Goal: Information Seeking & Learning: Compare options

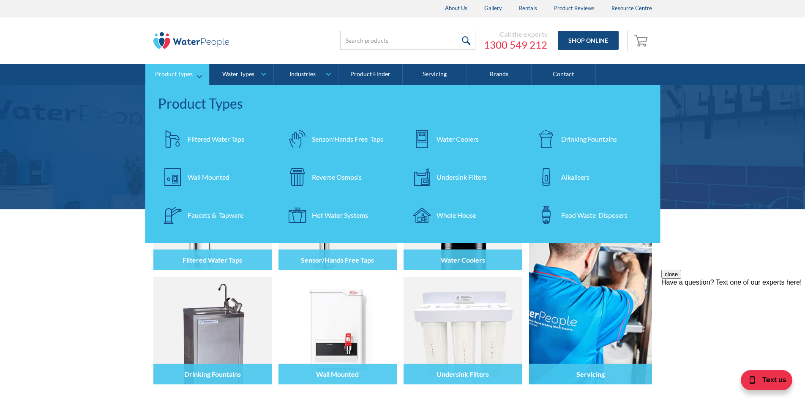
click at [202, 141] on div "Filtered Water Taps" at bounding box center [216, 139] width 57 height 10
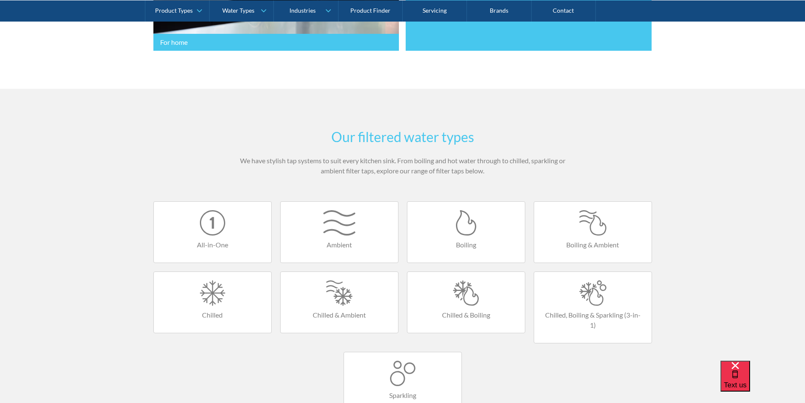
scroll to position [507, 0]
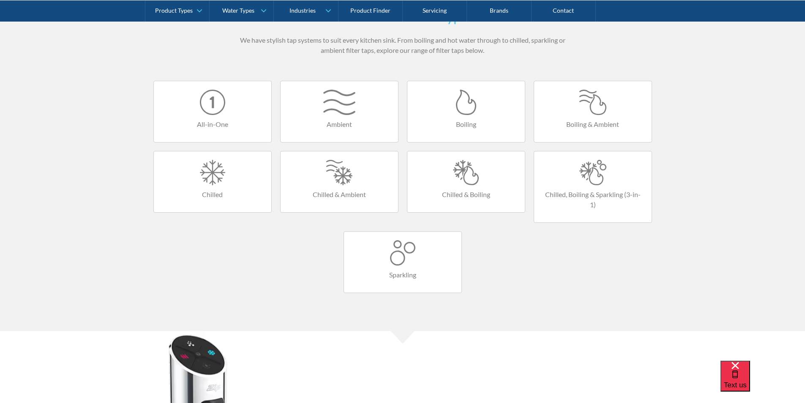
click at [467, 179] on div at bounding box center [466, 172] width 101 height 25
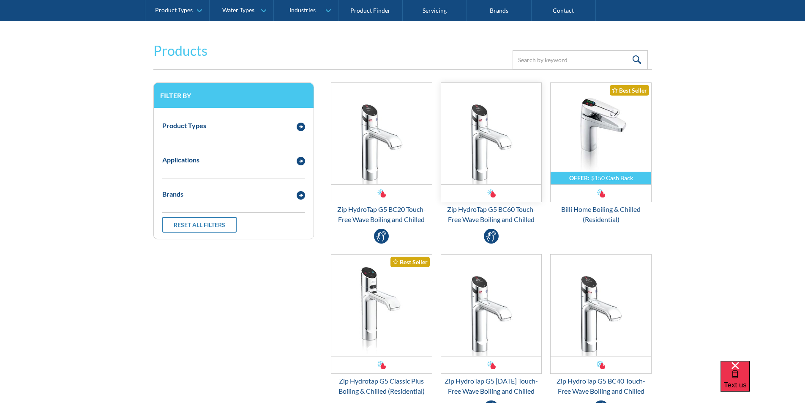
scroll to position [211, 0]
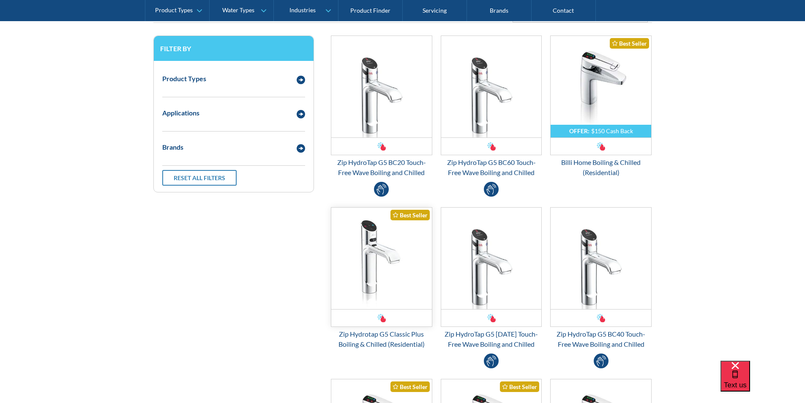
click at [382, 248] on img "Email Form 3" at bounding box center [381, 257] width 101 height 101
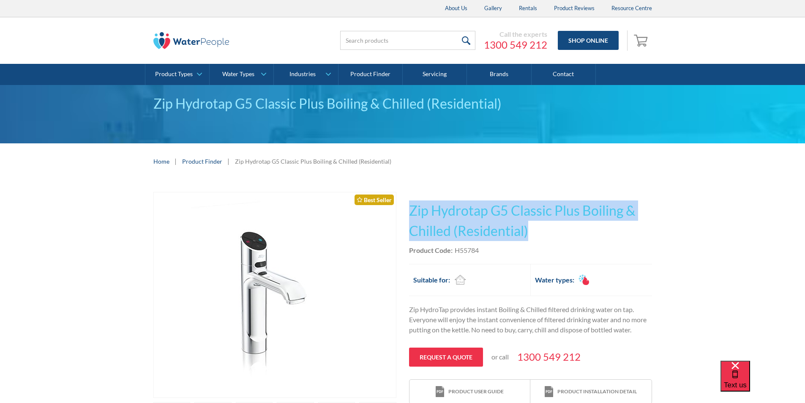
drag, startPoint x: 533, startPoint y: 230, endPoint x: 410, endPoint y: 211, distance: 124.9
click at [410, 211] on h1 "Zip Hydrotap G5 Classic Plus Boiling & Chilled (Residential)" at bounding box center [530, 220] width 243 height 41
copy h1 "Zip Hydrotap G5 Classic Plus Boiling & Chilled (Residential)"
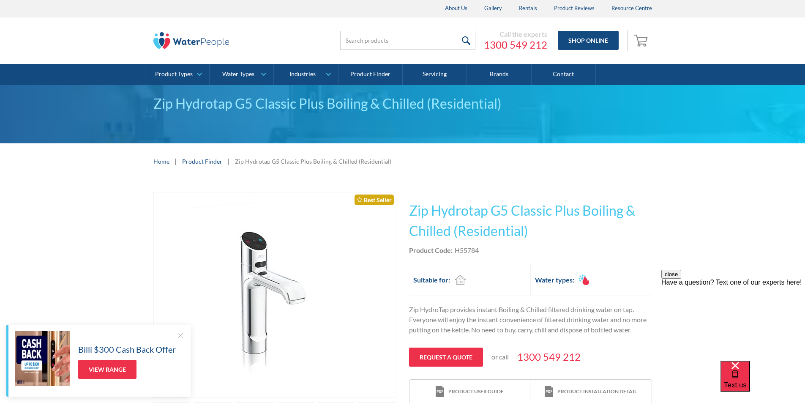
click at [492, 248] on div "Product Code: H55784" at bounding box center [530, 250] width 243 height 10
click at [474, 251] on div "H55784" at bounding box center [467, 250] width 24 height 10
click at [483, 251] on div "Product Code: H55784" at bounding box center [530, 250] width 243 height 10
drag, startPoint x: 481, startPoint y: 249, endPoint x: 466, endPoint y: 250, distance: 15.2
click at [455, 252] on div "Product Code: H55784" at bounding box center [530, 250] width 243 height 10
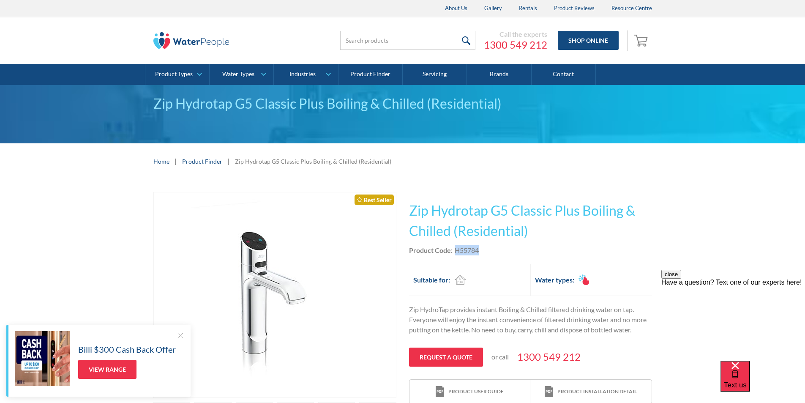
copy div "H55784"
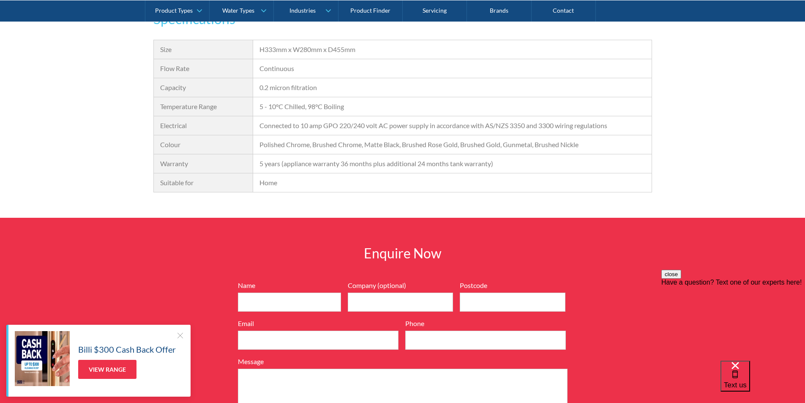
scroll to position [634, 0]
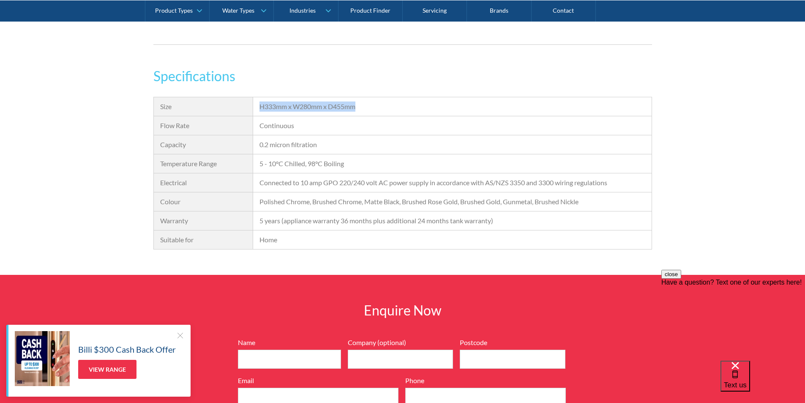
drag, startPoint x: 363, startPoint y: 106, endPoint x: 261, endPoint y: 107, distance: 102.3
click at [259, 106] on div "H333mm x W280mm x D455mm" at bounding box center [452, 106] width 398 height 19
copy div "H333mm x W280mm x D455mm"
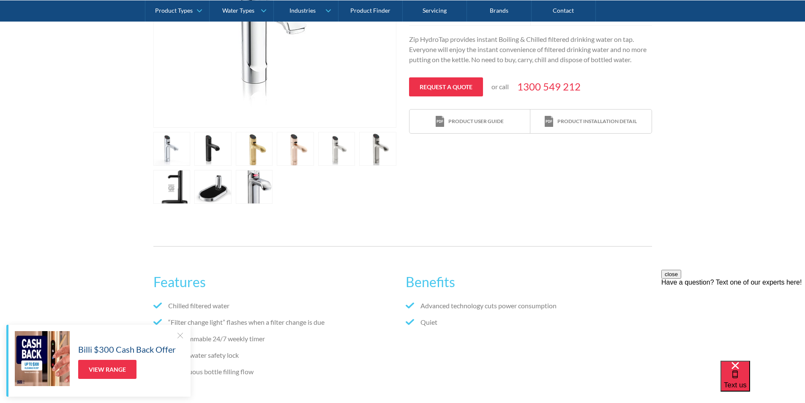
scroll to position [380, 0]
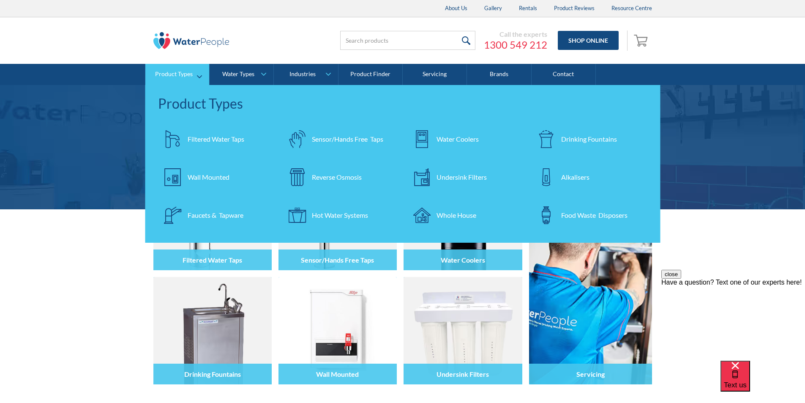
click at [205, 137] on div "Filtered Water Taps" at bounding box center [216, 139] width 57 height 10
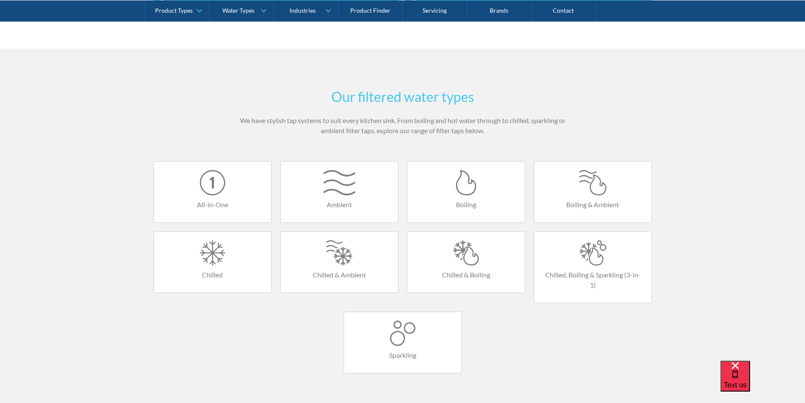
scroll to position [507, 0]
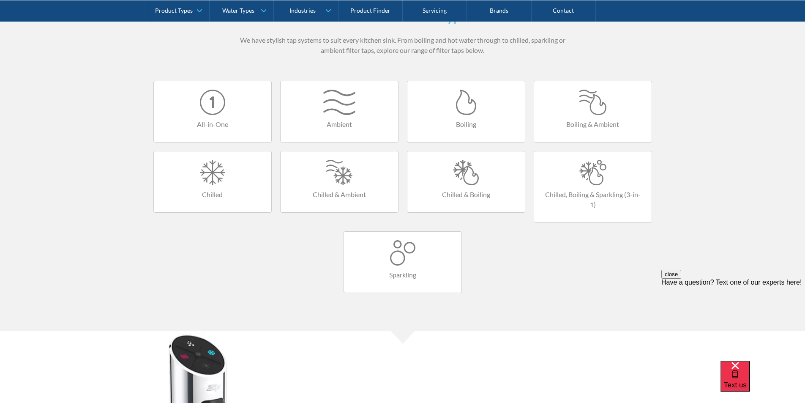
click at [465, 179] on div at bounding box center [466, 172] width 101 height 25
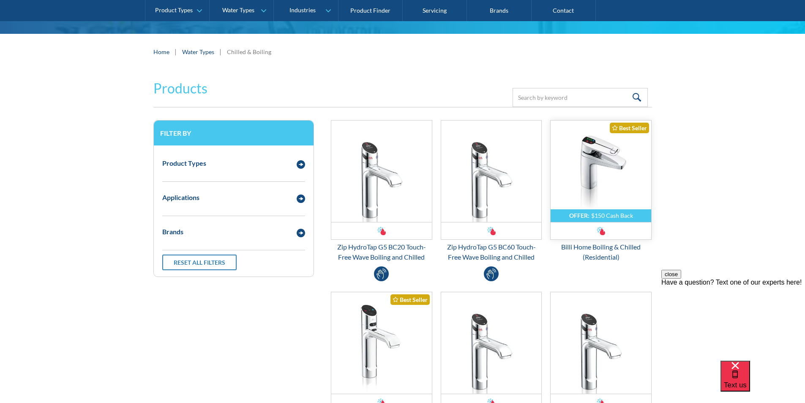
click at [592, 170] on img "Email Form 3" at bounding box center [601, 170] width 101 height 101
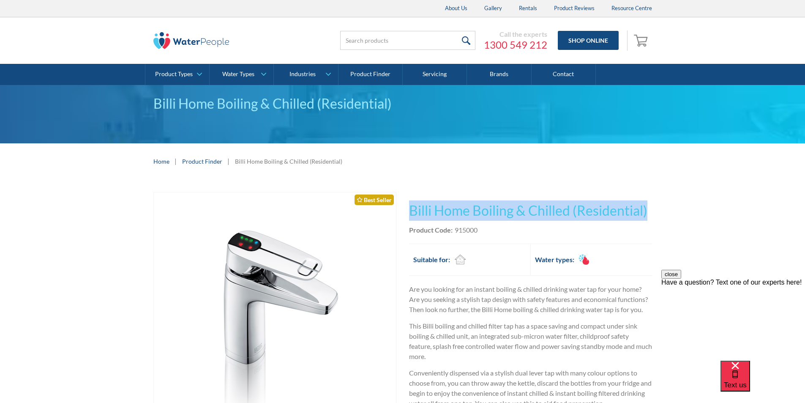
drag, startPoint x: 652, startPoint y: 209, endPoint x: 418, endPoint y: 212, distance: 234.1
click at [411, 210] on div "Play video Fits Most Brands Best Seller No items found. This tap design is incl…" at bounding box center [402, 401] width 805 height 444
copy h1 "Billi Home Boiling & Chilled (Residential)"
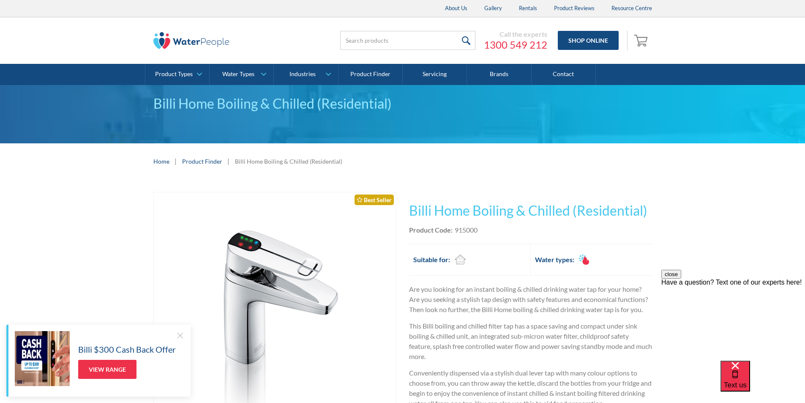
click at [497, 230] on div "Product Code: 915000" at bounding box center [530, 230] width 243 height 10
drag, startPoint x: 486, startPoint y: 230, endPoint x: 456, endPoint y: 232, distance: 29.6
click at [456, 232] on div "Product Code: 915000" at bounding box center [530, 230] width 243 height 10
copy div "915000"
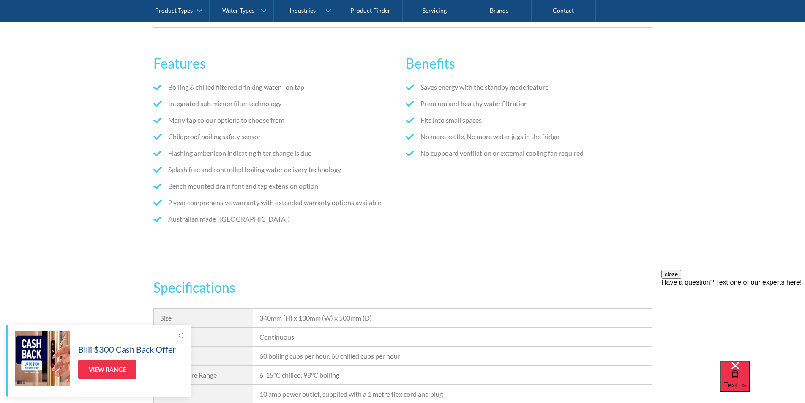
scroll to position [761, 0]
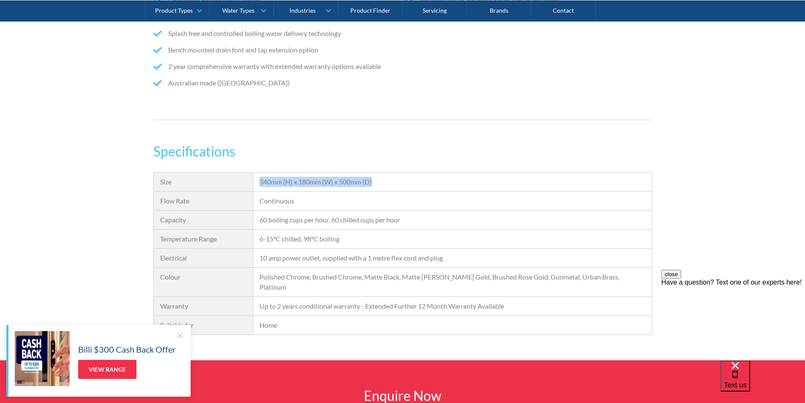
drag, startPoint x: 377, startPoint y: 179, endPoint x: 255, endPoint y: 183, distance: 121.8
click at [255, 183] on div "340mm (H) x 180mm (W) x 500mm (D)" at bounding box center [452, 181] width 398 height 19
copy div "340mm (H) x 180mm (W) x 500mm (D)"
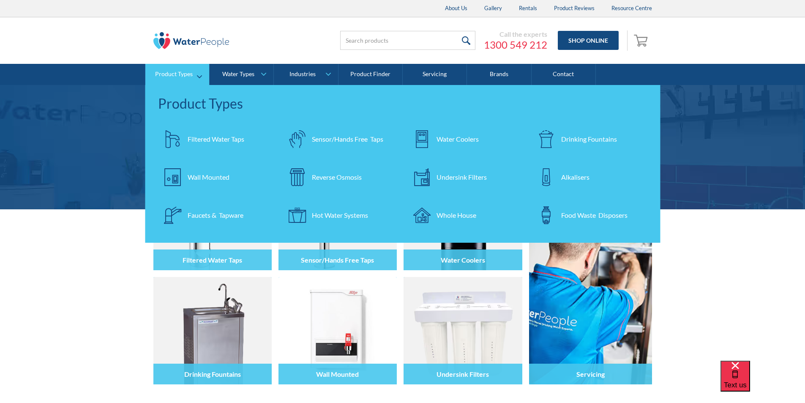
click at [207, 137] on div "Filtered Water Taps" at bounding box center [216, 139] width 57 height 10
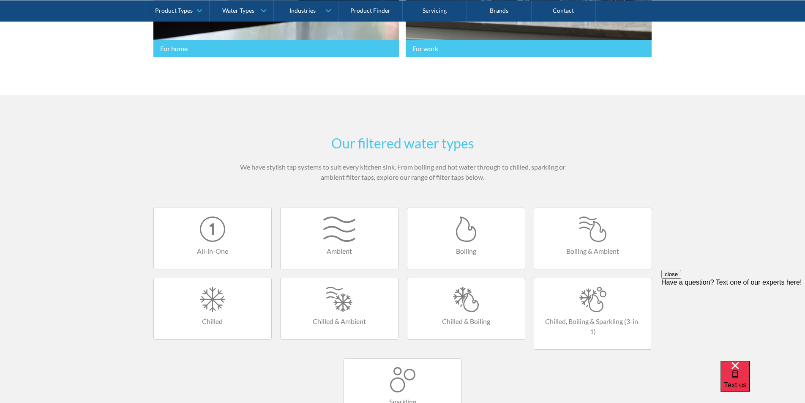
click at [590, 300] on div at bounding box center [593, 299] width 101 height 25
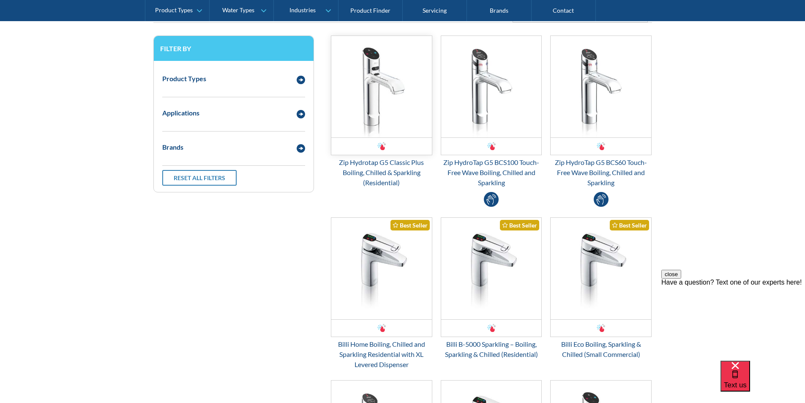
click at [382, 104] on img "Email Form 3" at bounding box center [381, 86] width 101 height 101
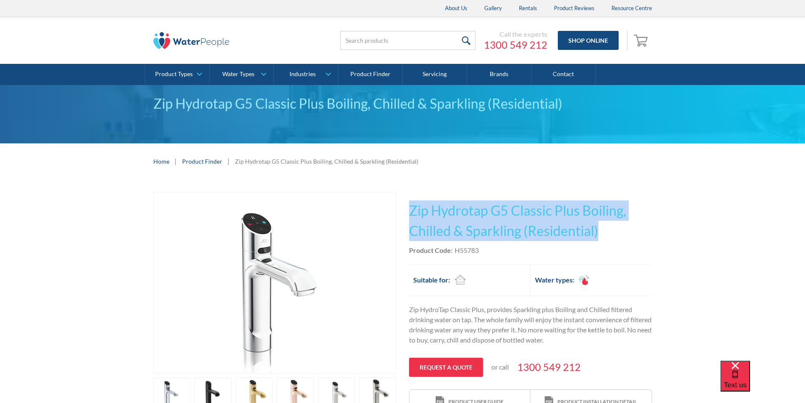
drag, startPoint x: 583, startPoint y: 227, endPoint x: 454, endPoint y: 200, distance: 131.9
click at [409, 199] on div "This tap design is included in our standard range tap options when you purchase…" at bounding box center [530, 303] width 243 height 222
copy h1 "Zip Hydrotap G5 Classic Plus Boiling, Chilled & Sparkling (Residential)"
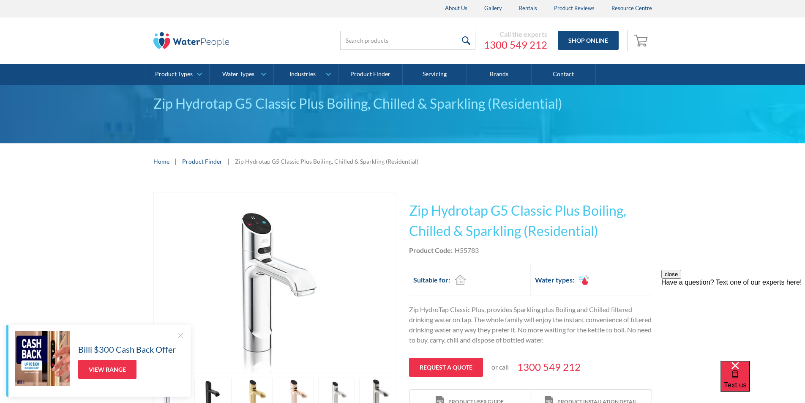
click at [497, 254] on div "Product Code: H55783" at bounding box center [530, 250] width 243 height 10
click at [457, 252] on div "Product Code: H55783" at bounding box center [530, 250] width 243 height 10
copy div "H55783"
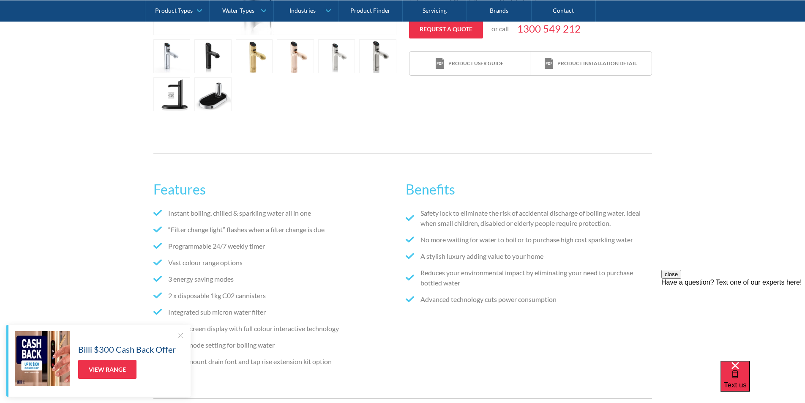
scroll to position [634, 0]
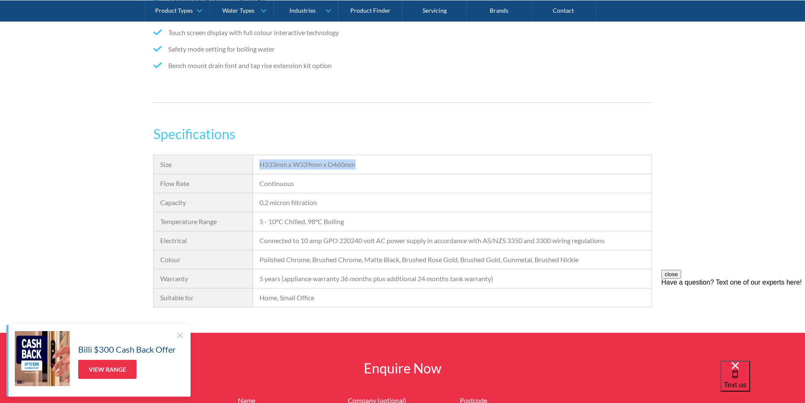
drag, startPoint x: 362, startPoint y: 164, endPoint x: 258, endPoint y: 170, distance: 103.7
click at [258, 170] on div "H333mm x W339mm x D460mm" at bounding box center [452, 164] width 398 height 19
copy div "H333mm x W339mm x D460mm"
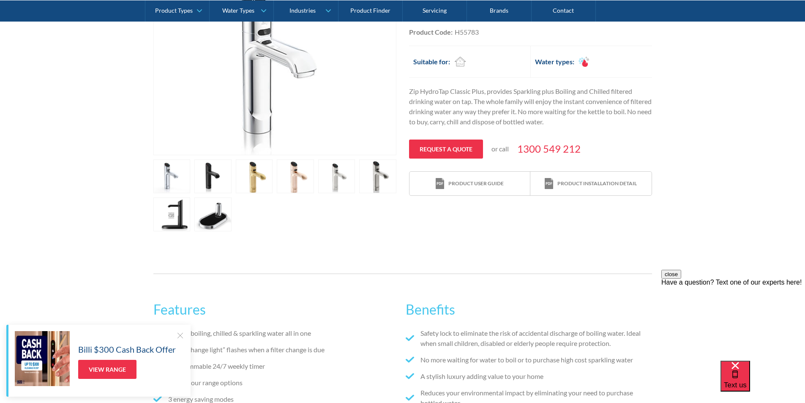
scroll to position [0, 0]
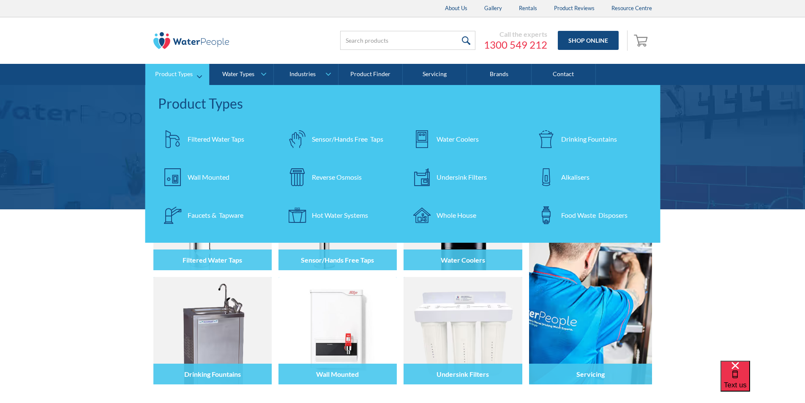
click at [210, 135] on div "Filtered Water Taps" at bounding box center [216, 139] width 57 height 10
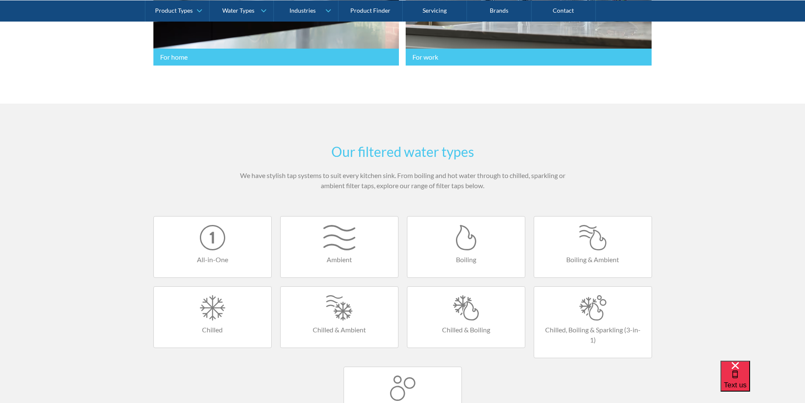
scroll to position [465, 0]
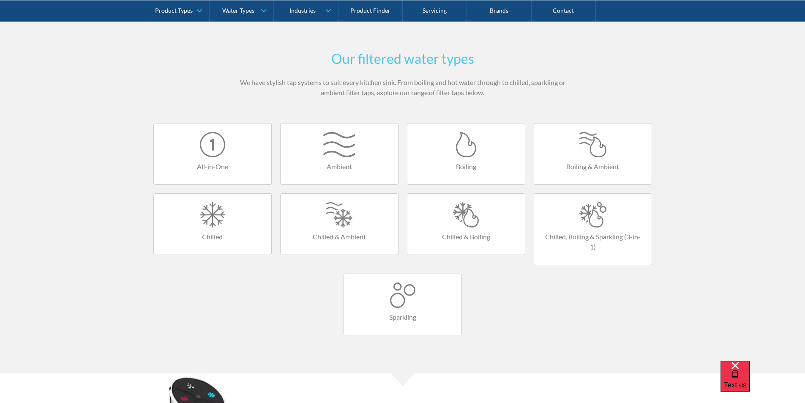
click at [596, 217] on div at bounding box center [593, 214] width 101 height 25
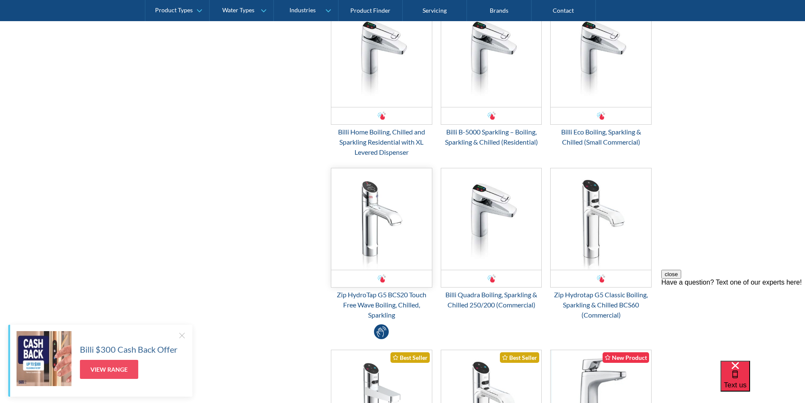
scroll to position [549, 0]
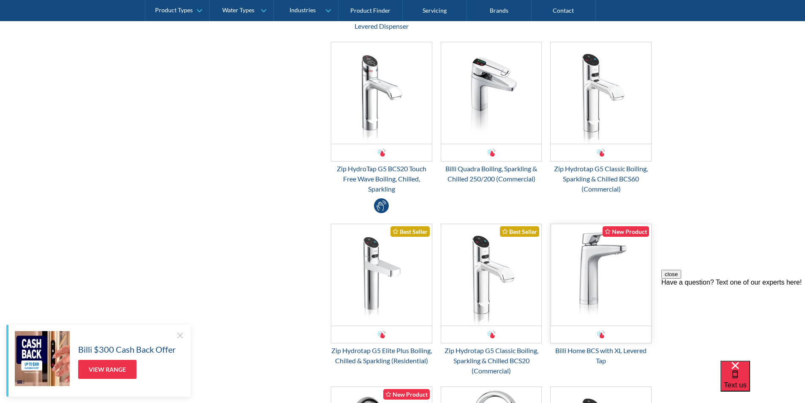
click at [591, 278] on img "Email Form 3" at bounding box center [601, 274] width 101 height 101
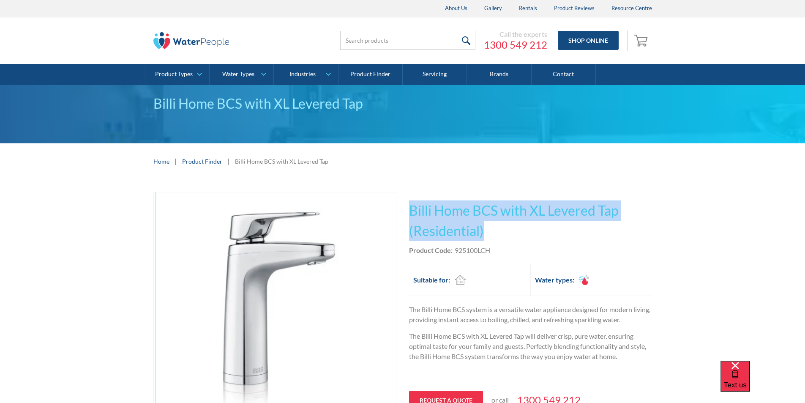
drag, startPoint x: 476, startPoint y: 224, endPoint x: 423, endPoint y: 211, distance: 54.4
click at [409, 206] on h1 "Billi Home BCS with XL Levered Tap (Residential)" at bounding box center [530, 220] width 243 height 41
copy h1 "Billi Home BCS with XL Levered Tap (Residential)"
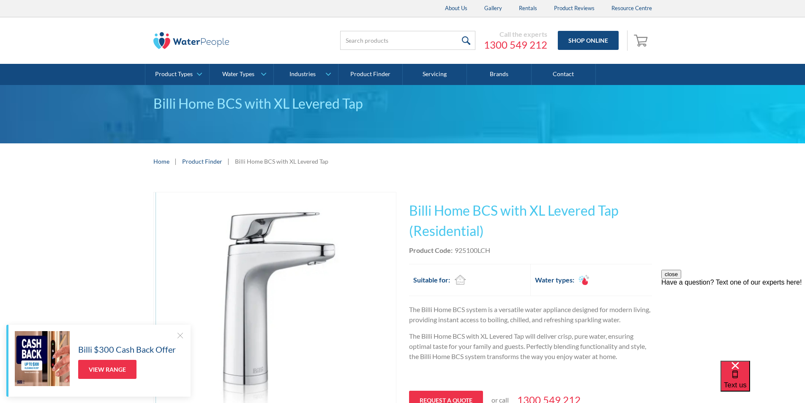
click at [505, 250] on div "Product Code: 925100LCH" at bounding box center [530, 250] width 243 height 10
drag, startPoint x: 497, startPoint y: 249, endPoint x: 453, endPoint y: 253, distance: 44.1
click at [453, 253] on div "Product Code: 925100LCH" at bounding box center [530, 250] width 243 height 10
copy div "925100LCH"
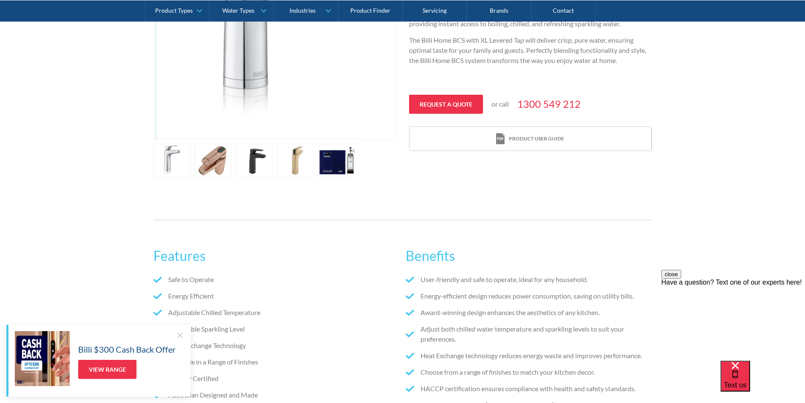
scroll to position [634, 0]
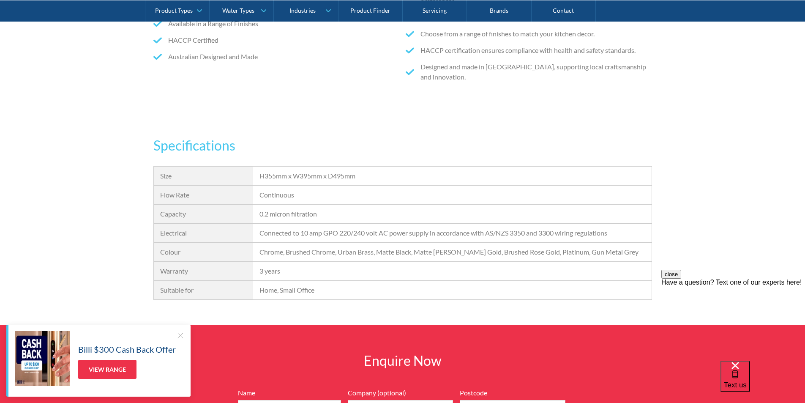
click at [362, 177] on div "H355mm x W395mm x D495mm" at bounding box center [451, 176] width 385 height 10
drag, startPoint x: 351, startPoint y: 175, endPoint x: 276, endPoint y: 176, distance: 75.6
click at [272, 176] on div "H355mm x W395mm x D495mm" at bounding box center [451, 176] width 385 height 10
copy div "H355mm x W395mm x D495mm"
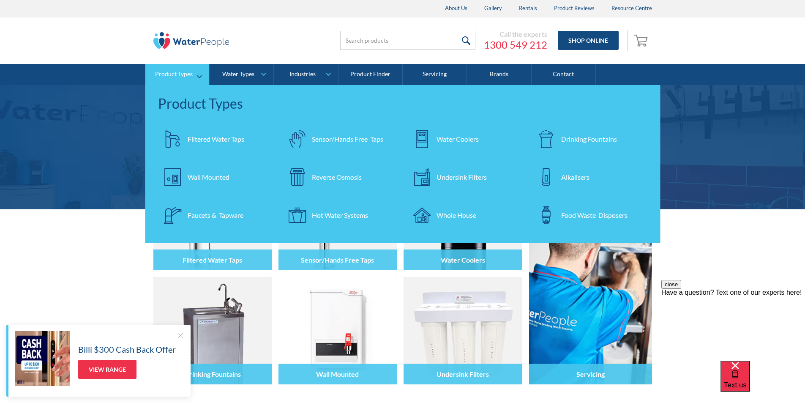
click at [203, 136] on div "Filtered Water Taps" at bounding box center [216, 139] width 57 height 10
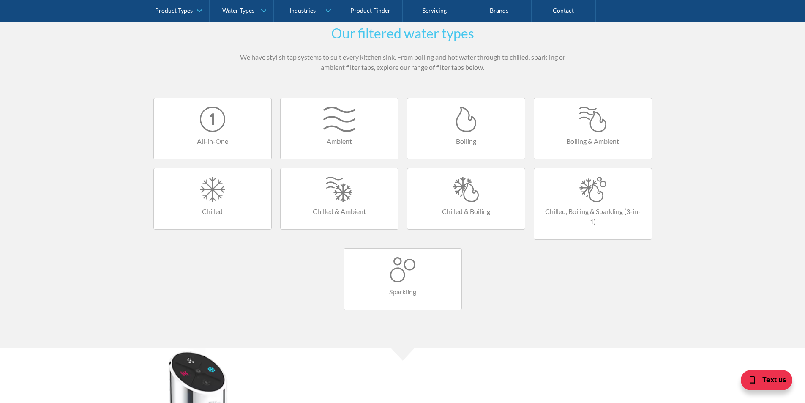
scroll to position [507, 0]
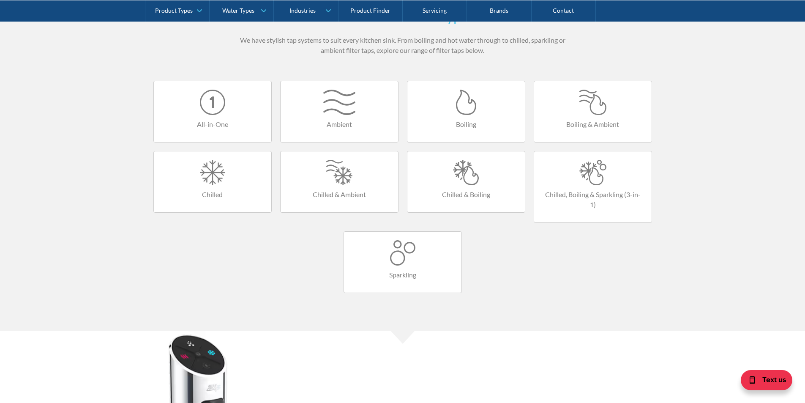
click at [393, 255] on div at bounding box center [402, 252] width 101 height 25
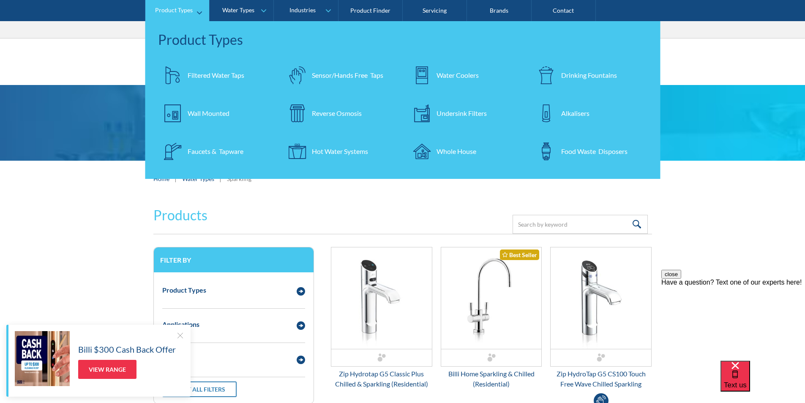
click at [189, 74] on div "Filtered Water Taps" at bounding box center [216, 75] width 57 height 10
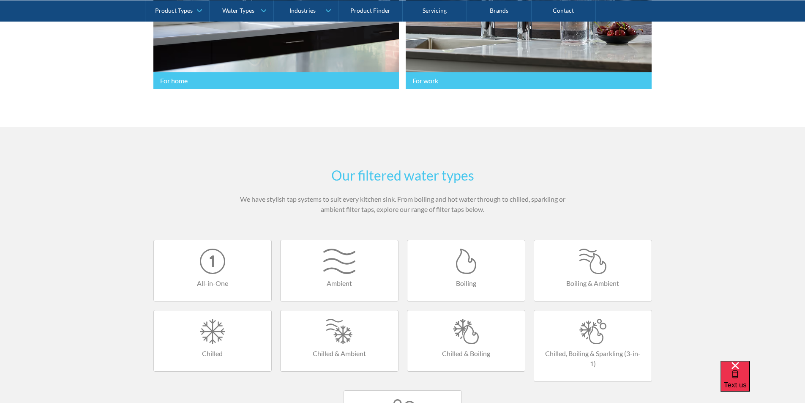
scroll to position [465, 0]
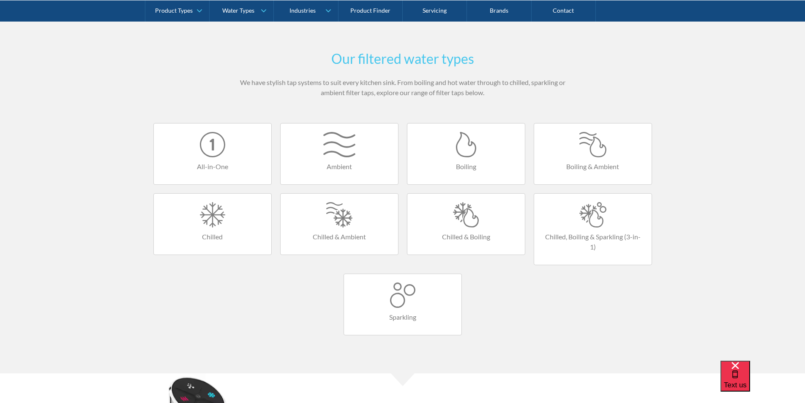
click at [217, 150] on div at bounding box center [212, 144] width 101 height 25
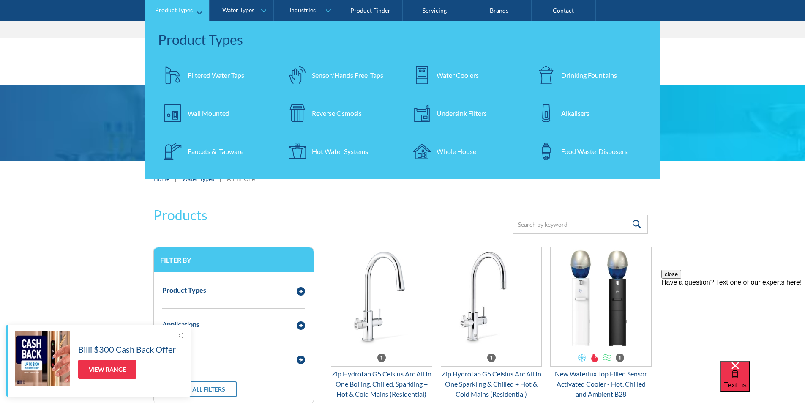
click at [195, 75] on div "Filtered Water Taps" at bounding box center [216, 75] width 57 height 10
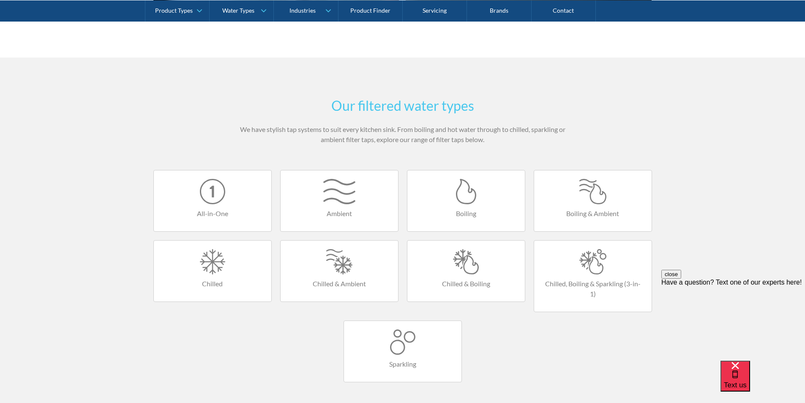
scroll to position [423, 0]
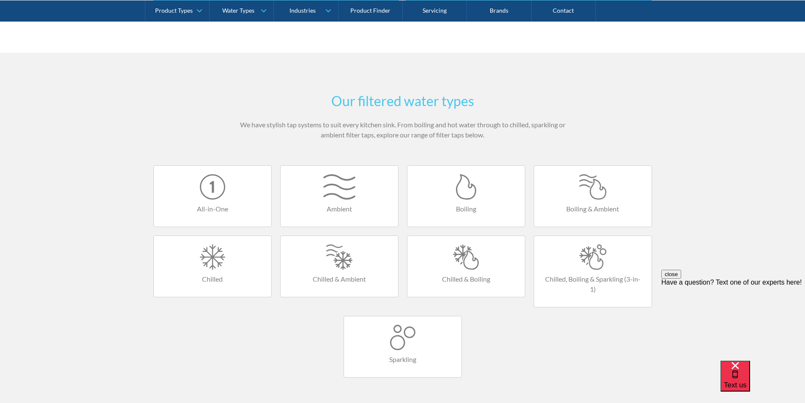
click at [397, 334] on div at bounding box center [402, 337] width 101 height 25
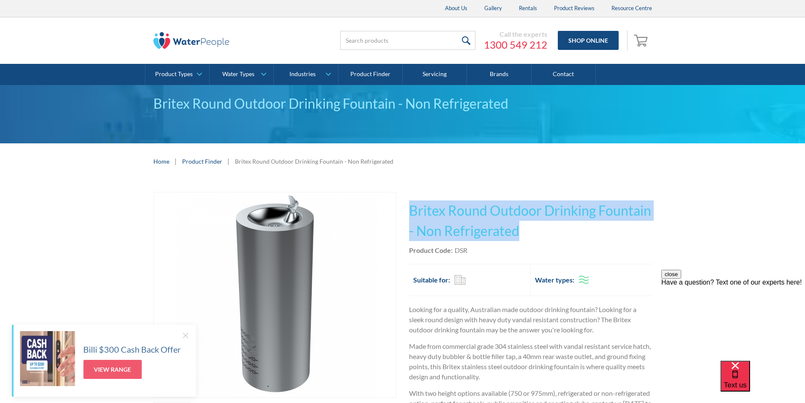
drag, startPoint x: 522, startPoint y: 229, endPoint x: 411, endPoint y: 203, distance: 114.1
click at [411, 202] on h1 "Britex Round Outdoor Drinking Fountain - Non Refrigerated" at bounding box center [530, 220] width 243 height 41
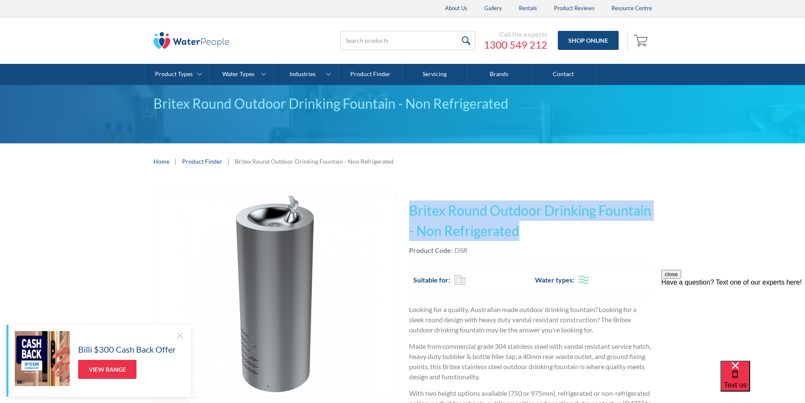
copy h1 "Britex Round Outdoor Drinking Fountain - Non Refrigerated"
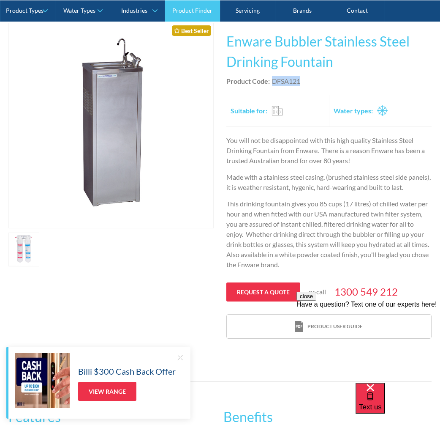
scroll to position [169, 0]
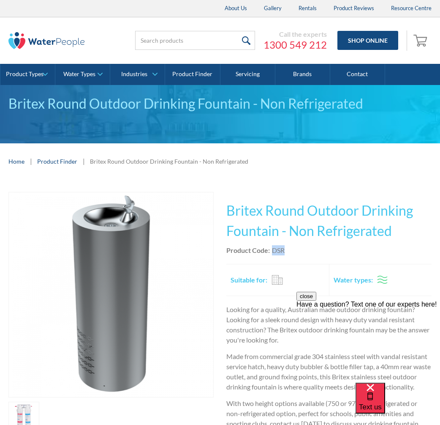
drag, startPoint x: 288, startPoint y: 251, endPoint x: 271, endPoint y: 251, distance: 16.9
click at [271, 251] on div "Product Code: DSR" at bounding box center [329, 250] width 205 height 10
copy div "DSR"
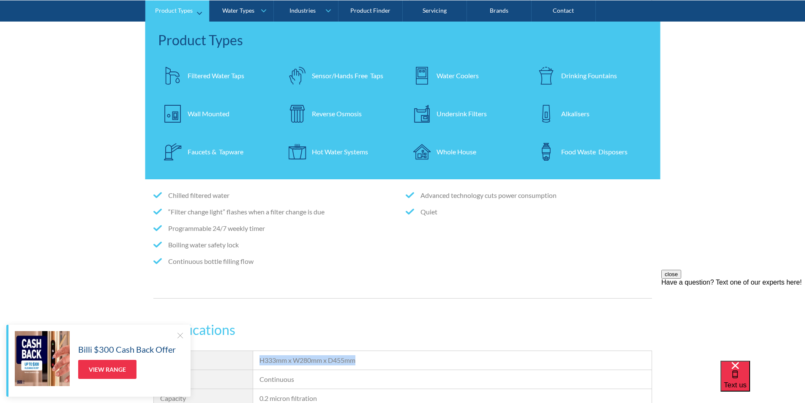
click at [587, 150] on div "Food Waste Disposers" at bounding box center [594, 151] width 66 height 10
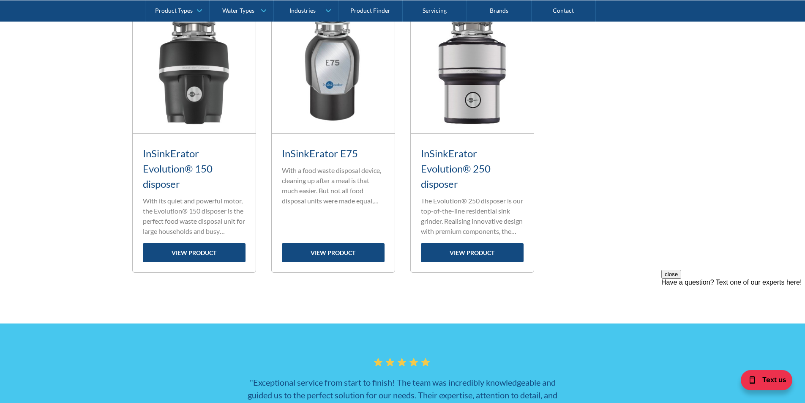
scroll to position [380, 0]
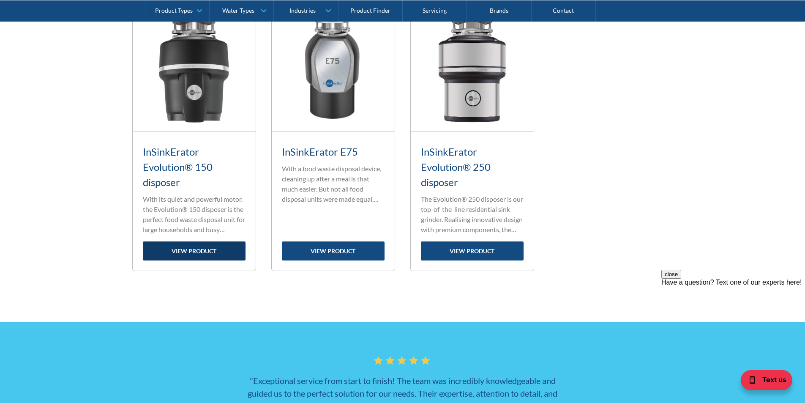
click at [180, 253] on link "view product" at bounding box center [194, 250] width 103 height 19
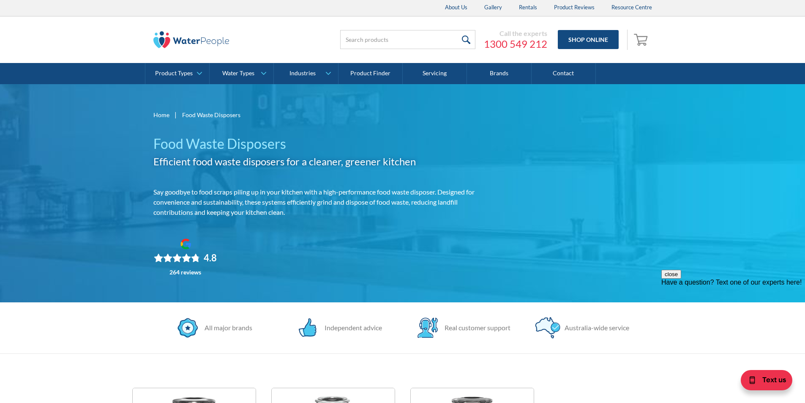
scroll to position [0, 0]
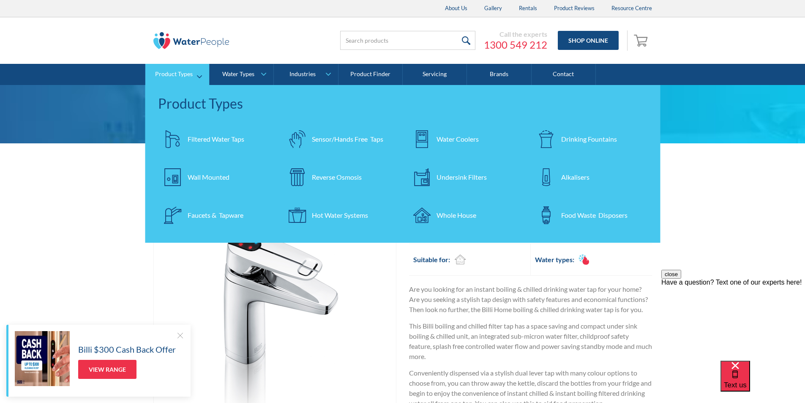
click at [198, 136] on div "Filtered Water Taps" at bounding box center [216, 139] width 57 height 10
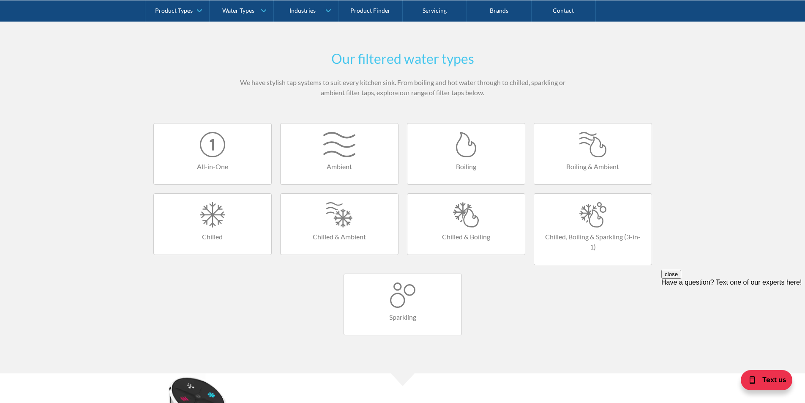
click at [581, 153] on div at bounding box center [593, 144] width 101 height 25
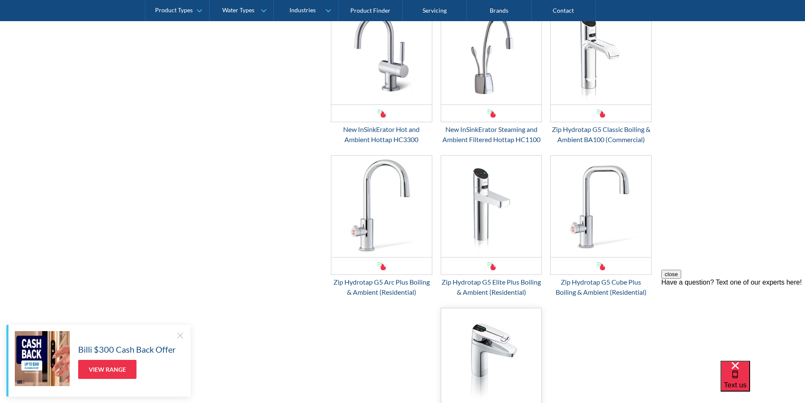
scroll to position [803, 0]
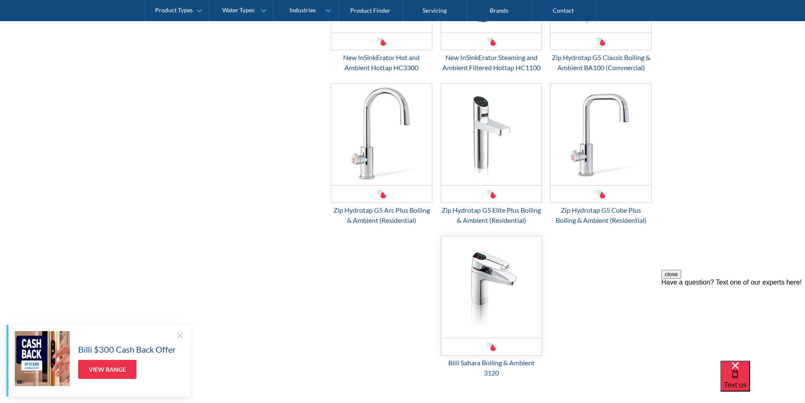
click at [480, 273] on img "Email Form 3" at bounding box center [491, 286] width 101 height 101
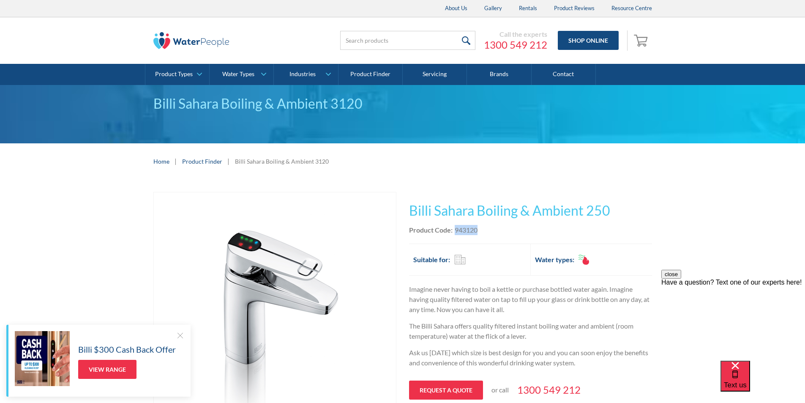
drag, startPoint x: 483, startPoint y: 229, endPoint x: 455, endPoint y: 234, distance: 28.3
click at [455, 234] on div "Product Code: 943120" at bounding box center [530, 230] width 243 height 10
copy div "943120"
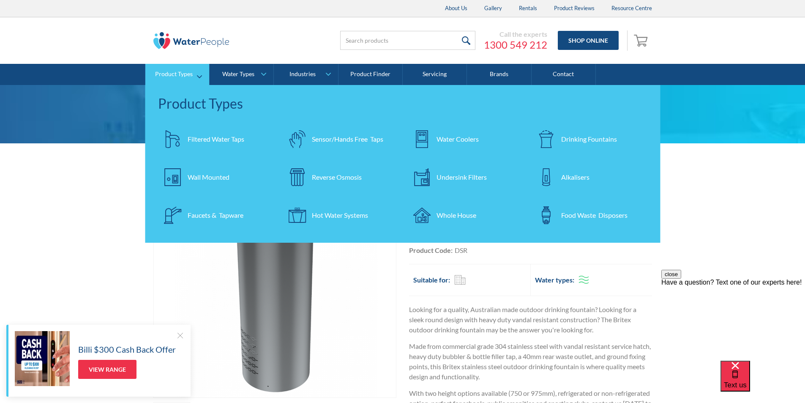
drag, startPoint x: 215, startPoint y: 137, endPoint x: 229, endPoint y: 144, distance: 16.4
click at [215, 137] on div "Filtered Water Taps" at bounding box center [216, 139] width 57 height 10
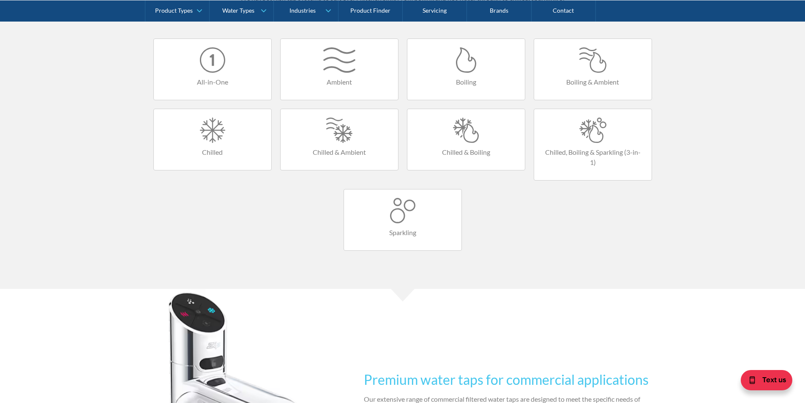
click at [579, 79] on h4 "Boiling & Ambient" at bounding box center [593, 82] width 101 height 10
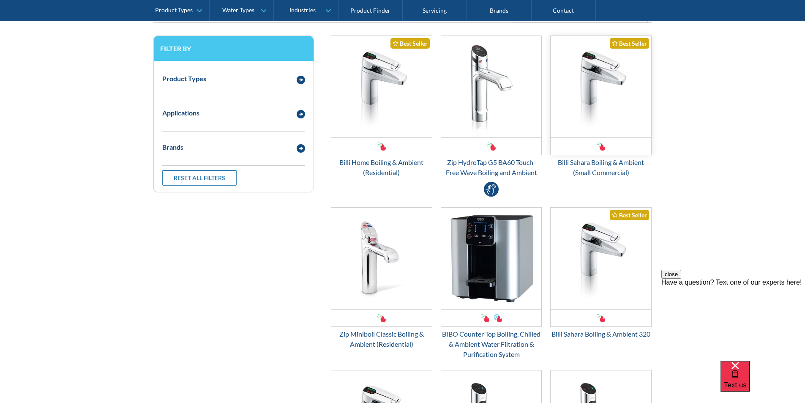
click at [592, 112] on img "Email Form 3" at bounding box center [601, 86] width 101 height 101
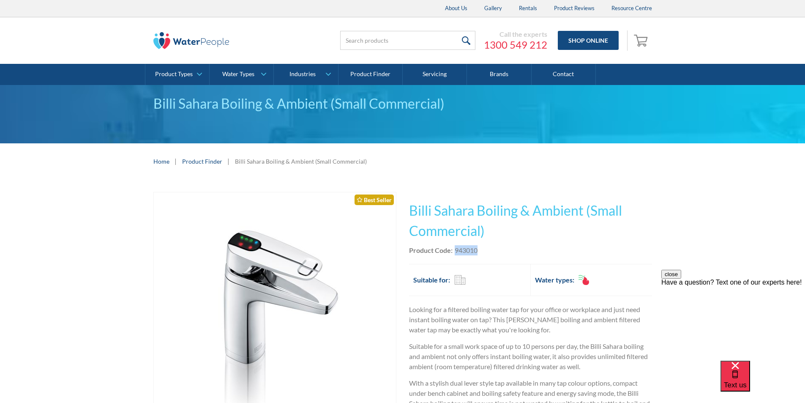
drag, startPoint x: 484, startPoint y: 250, endPoint x: 456, endPoint y: 250, distance: 28.3
click at [456, 250] on div "Product Code: 943010" at bounding box center [530, 250] width 243 height 10
copy div "943010"
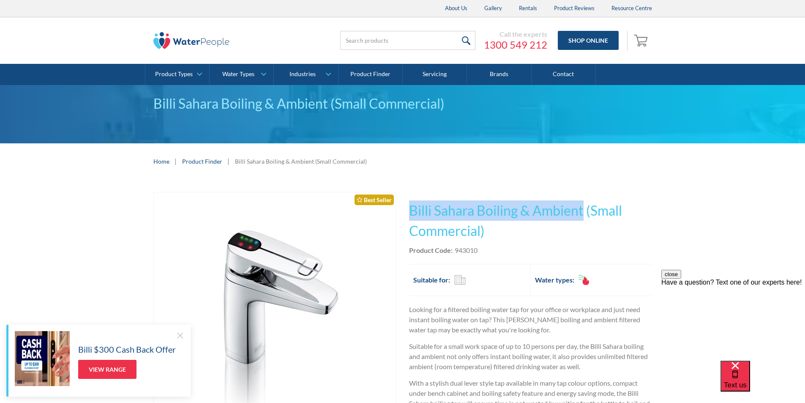
drag, startPoint x: 581, startPoint y: 210, endPoint x: 407, endPoint y: 216, distance: 174.6
click at [406, 216] on div "Play video Fits Most Brands Best Seller No items found. This tap design is incl…" at bounding box center [402, 376] width 499 height 368
copy h1 "Billi Sahara Boiling & Ambient"
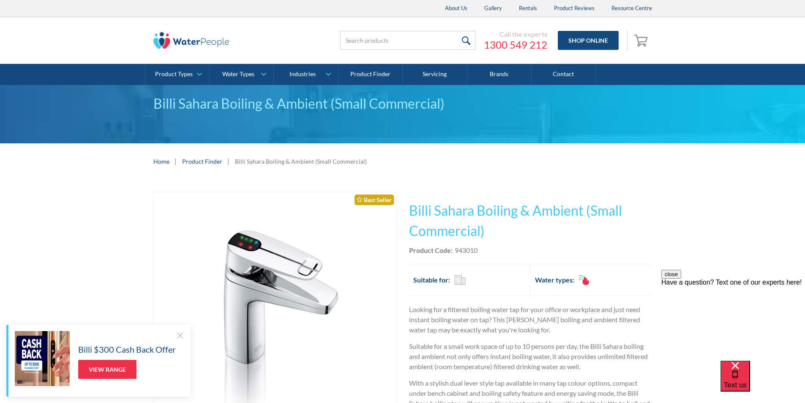
click at [487, 245] on div "This tap design is included in our standard range tap options when you purchase…" at bounding box center [530, 353] width 243 height 322
drag, startPoint x: 480, startPoint y: 246, endPoint x: 455, endPoint y: 251, distance: 25.3
click at [455, 250] on div "Product Code: 943010" at bounding box center [530, 250] width 243 height 10
copy div "943010"
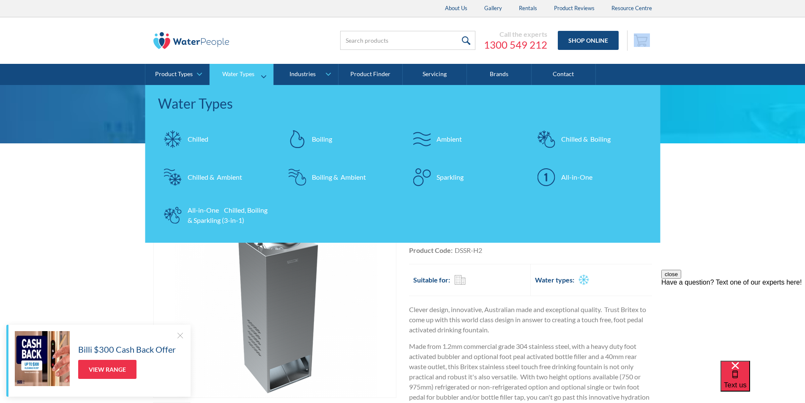
drag, startPoint x: 660, startPoint y: 25, endPoint x: 148, endPoint y: 93, distance: 516.3
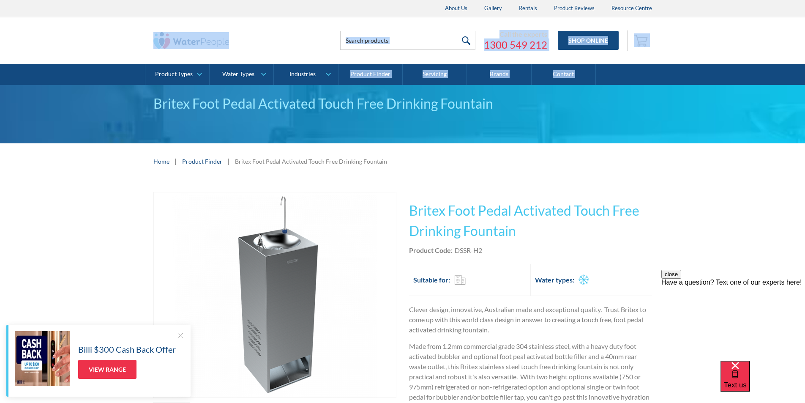
drag, startPoint x: 96, startPoint y: 49, endPoint x: 50, endPoint y: 71, distance: 51.0
click at [0, 118] on html "Christmas Trading Dates: Office Closes Friday December 24th. Open Tuesday Janua…" at bounding box center [402, 201] width 805 height 403
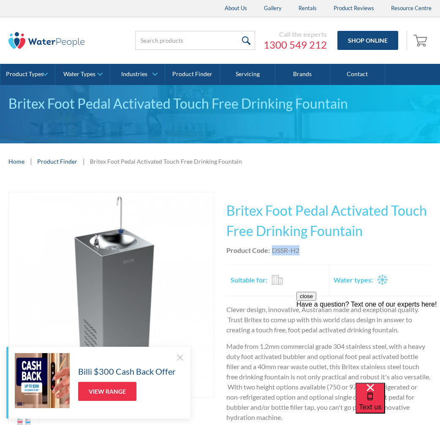
drag, startPoint x: 307, startPoint y: 249, endPoint x: 270, endPoint y: 252, distance: 37.3
click at [270, 252] on div "Product Code: DSSR-H2" at bounding box center [329, 250] width 205 height 10
copy div "DSSR-H2"
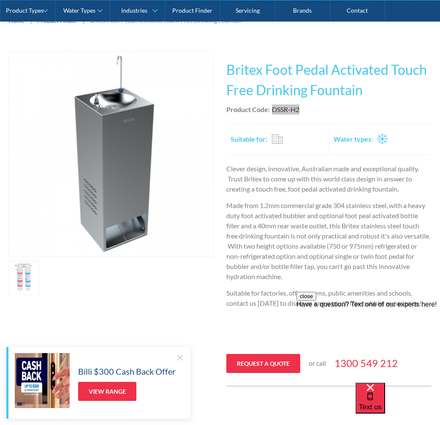
scroll to position [127, 0]
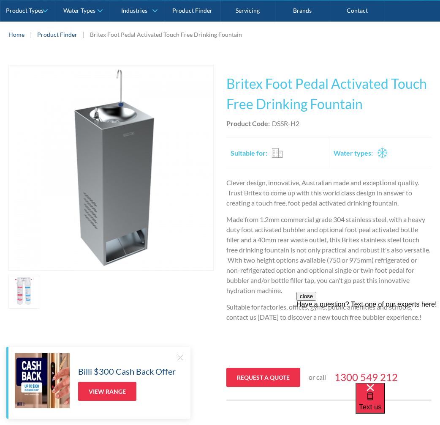
click at [309, 124] on div "Product Code: DSSR-H2" at bounding box center [329, 123] width 205 height 10
drag, startPoint x: 309, startPoint y: 123, endPoint x: 227, endPoint y: 126, distance: 81.6
click at [227, 126] on div "Product Code: DSSR-H2" at bounding box center [329, 123] width 205 height 10
copy div "Product Code: DSSR-H2"
drag, startPoint x: 316, startPoint y: 289, endPoint x: 267, endPoint y: 208, distance: 95.0
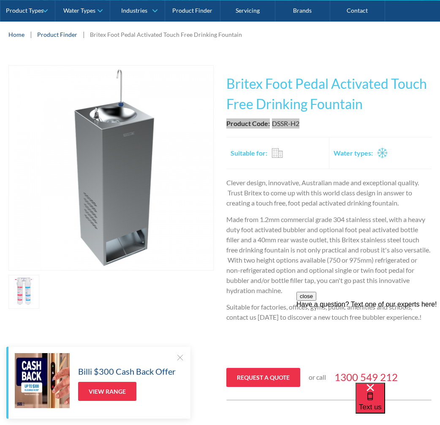
click at [297, 292] on html "close Have a question? Text one of our experts here!" at bounding box center [369, 342] width 144 height 101
click at [300, 288] on p "Made from 1.2mm commercial grade 304 stainless steel, with a heavy duty foot ac…" at bounding box center [329, 254] width 205 height 81
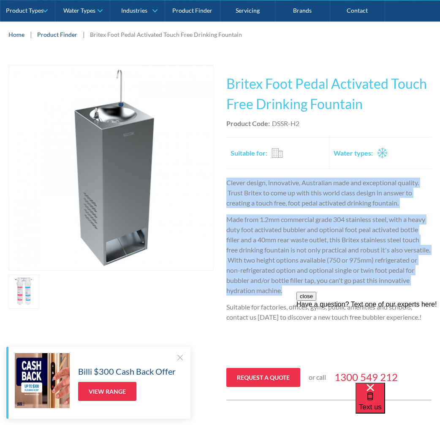
drag, startPoint x: 313, startPoint y: 289, endPoint x: 227, endPoint y: 185, distance: 134.7
click at [227, 185] on div "Clever design, innovative, Australian made and exceptional quality. Trust Brite…" at bounding box center [329, 269] width 205 height 184
copy div "Clever design, innovative, Australian made and exceptional quality. Trust Brite…"
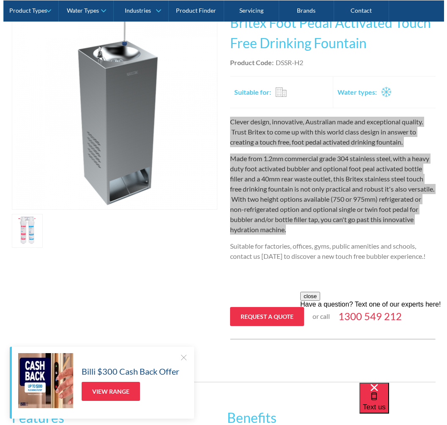
scroll to position [211, 0]
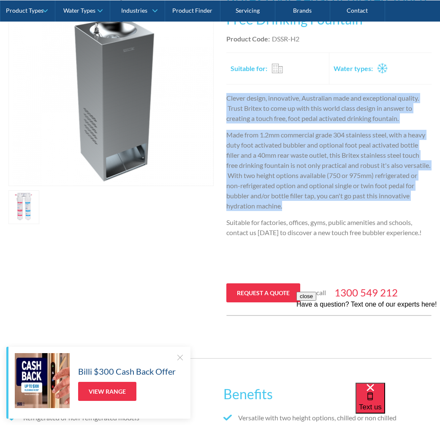
click at [126, 154] on img "open lightbox" at bounding box center [111, 83] width 205 height 205
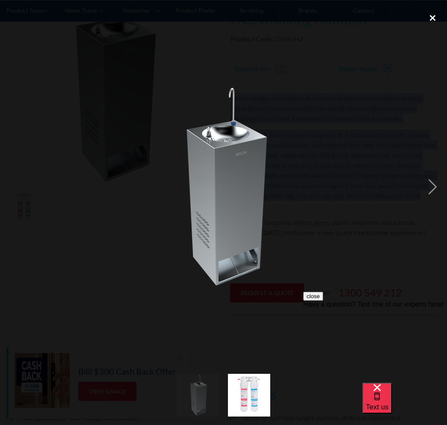
click at [431, 16] on div "close lightbox" at bounding box center [432, 17] width 29 height 19
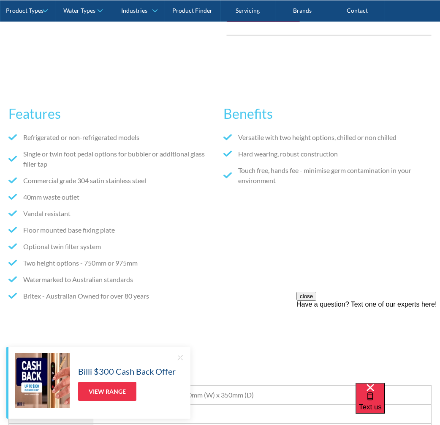
scroll to position [572, 0]
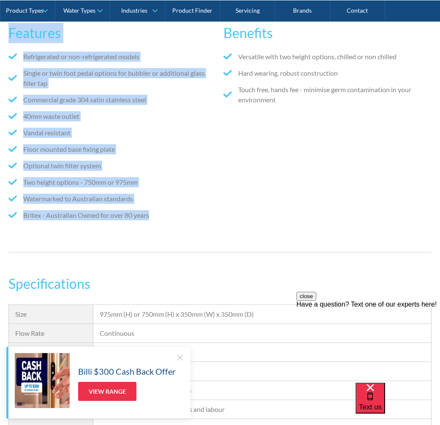
drag, startPoint x: 152, startPoint y: 216, endPoint x: 11, endPoint y: 38, distance: 227.4
click at [11, 38] on div "Features Refrigerated or non-refrigerated models Single or twin foot pedal opti…" at bounding box center [112, 124] width 208 height 221
copy div "Features Refrigerated or non-refrigerated models Single or twin foot pedal opti…"
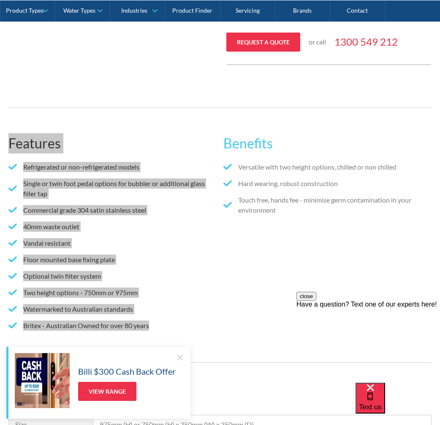
scroll to position [445, 0]
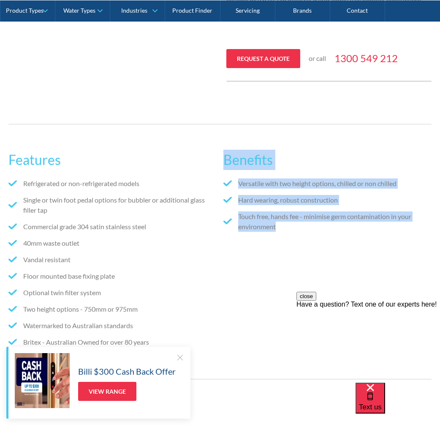
drag, startPoint x: 278, startPoint y: 227, endPoint x: 227, endPoint y: 154, distance: 89.7
click at [227, 153] on div "Benefits Versatile with two height options, chilled or non chilled Hard wearing…" at bounding box center [328, 251] width 208 height 221
copy div "Benefits Versatile with two height options, chilled or non chilled Hard wearing…"
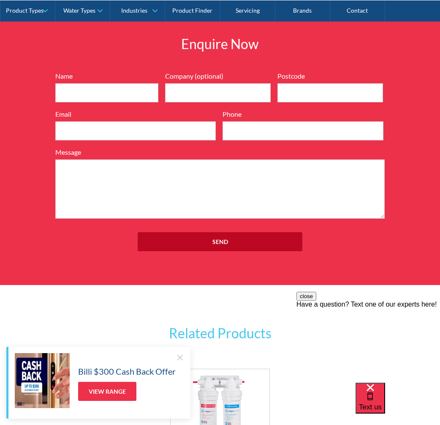
scroll to position [1248, 0]
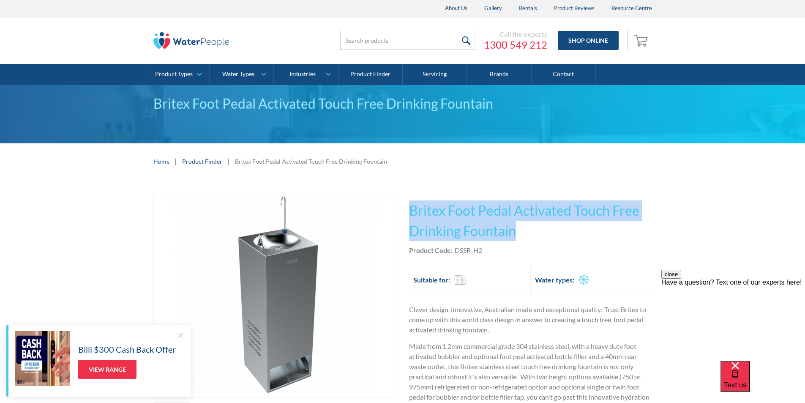
drag, startPoint x: 518, startPoint y: 231, endPoint x: 406, endPoint y: 212, distance: 114.1
click at [406, 212] on div "Play video Fits Most Brands Best Seller No items found. This tap design is incl…" at bounding box center [402, 354] width 499 height 325
copy h1 "Britex Foot Pedal Activated Touch Free Drinking Fountain"
